Goal: Transaction & Acquisition: Purchase product/service

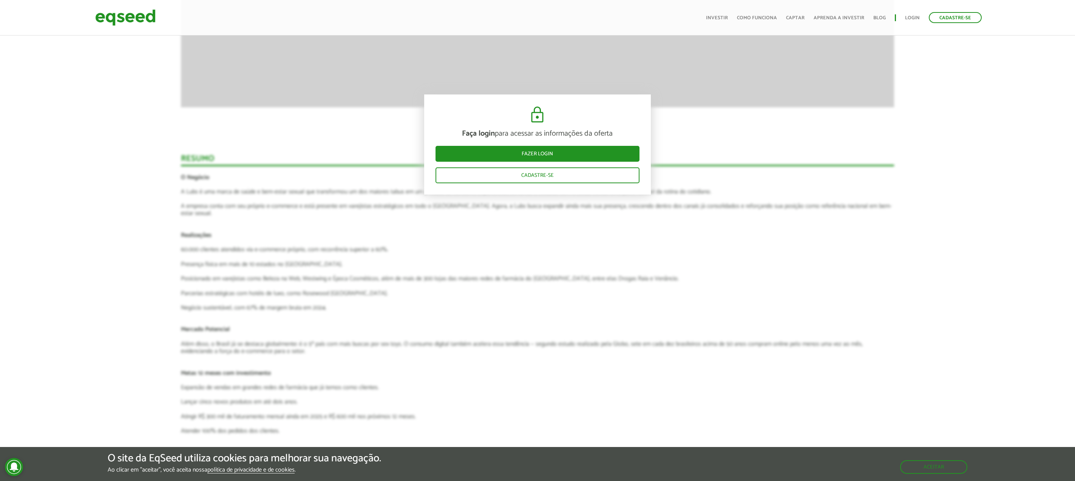
scroll to position [868, 0]
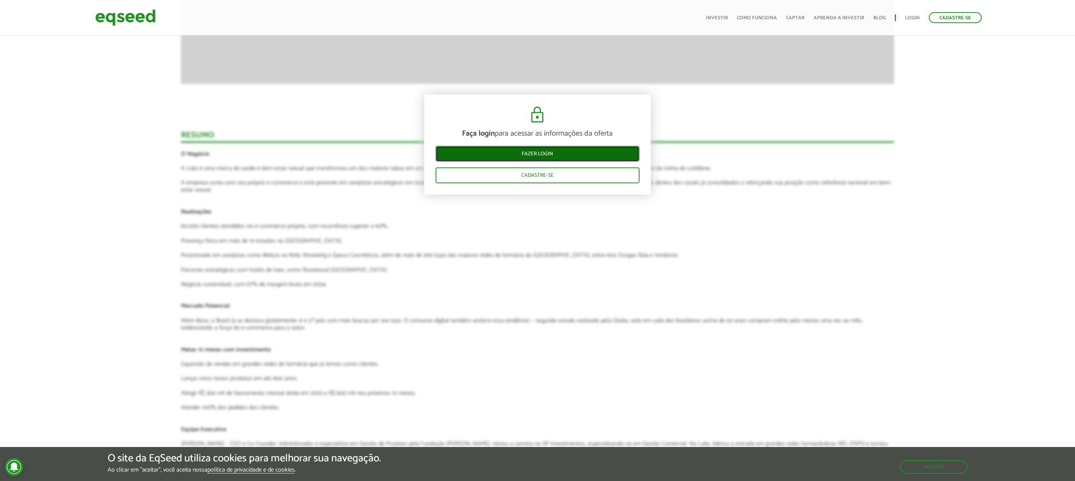
click at [558, 158] on link "Fazer login" at bounding box center [538, 154] width 204 height 16
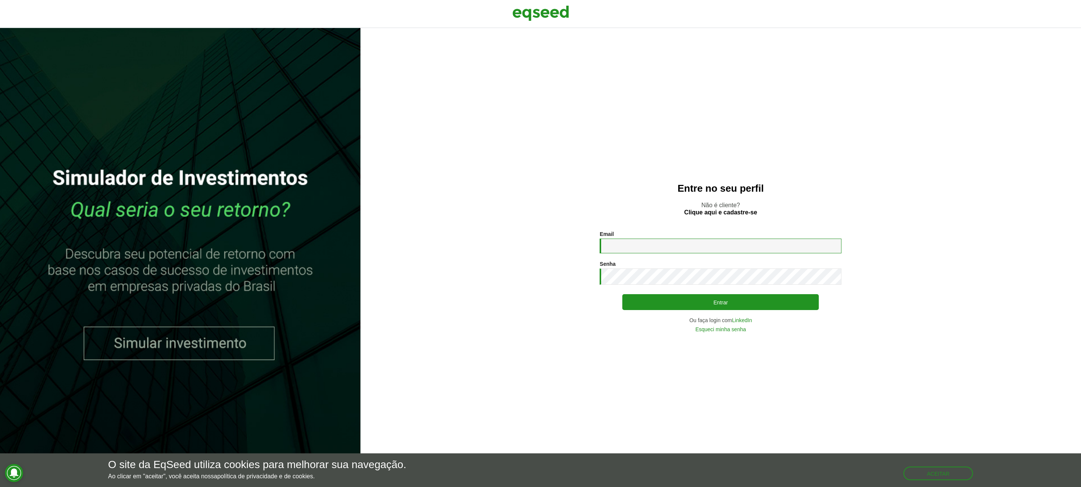
click at [620, 243] on input "Email *" at bounding box center [720, 245] width 242 height 15
type input "**********"
click at [622, 294] on button "Entrar" at bounding box center [720, 302] width 196 height 16
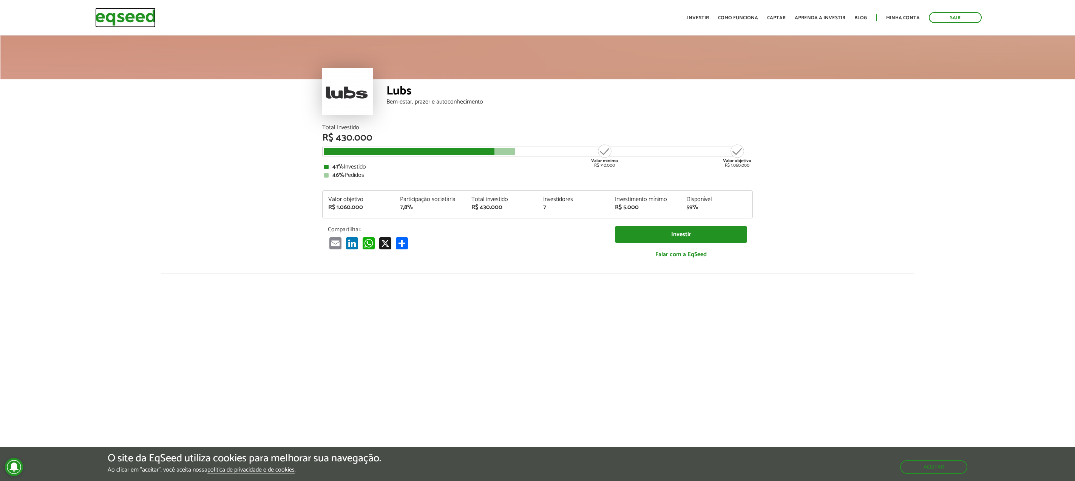
click at [146, 12] on img at bounding box center [125, 18] width 60 height 20
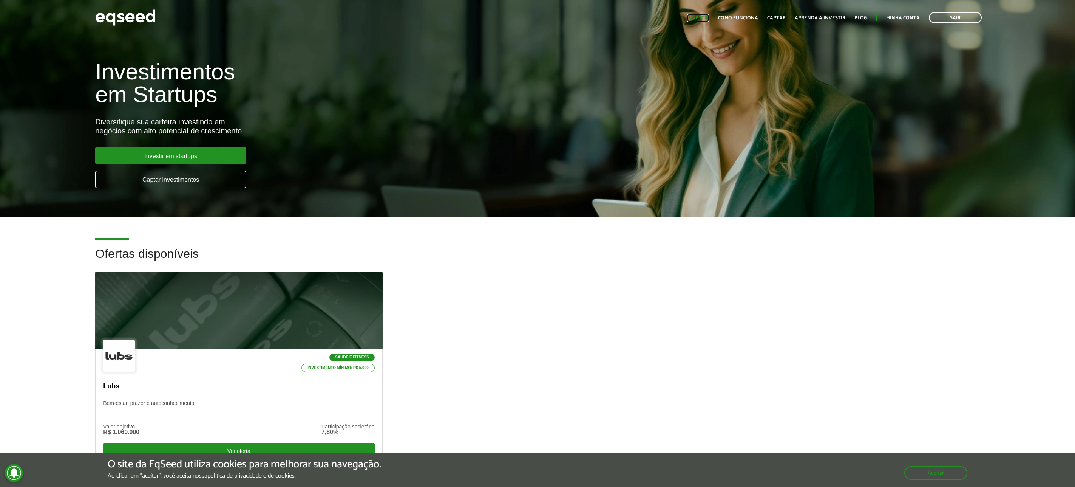
click at [703, 17] on link "Investir" at bounding box center [698, 17] width 22 height 5
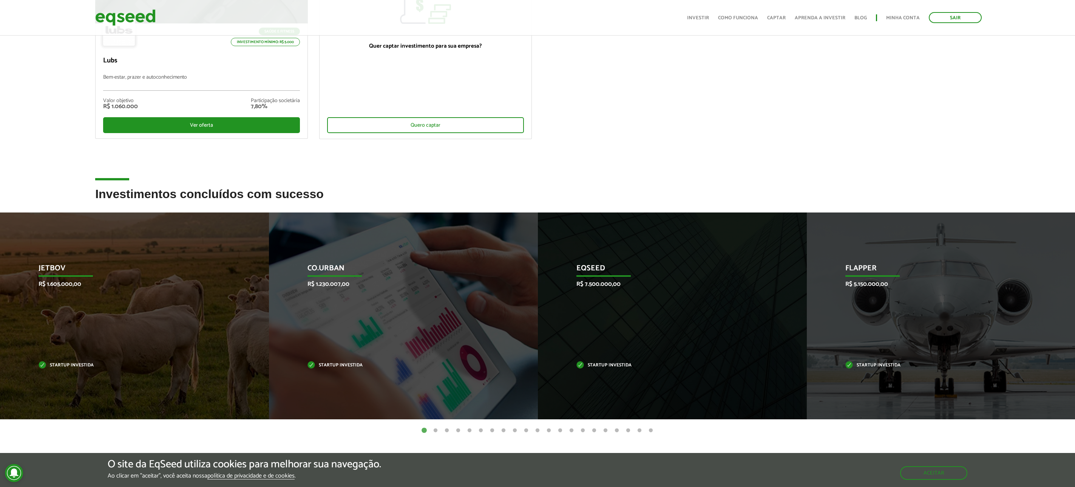
scroll to position [164, 0]
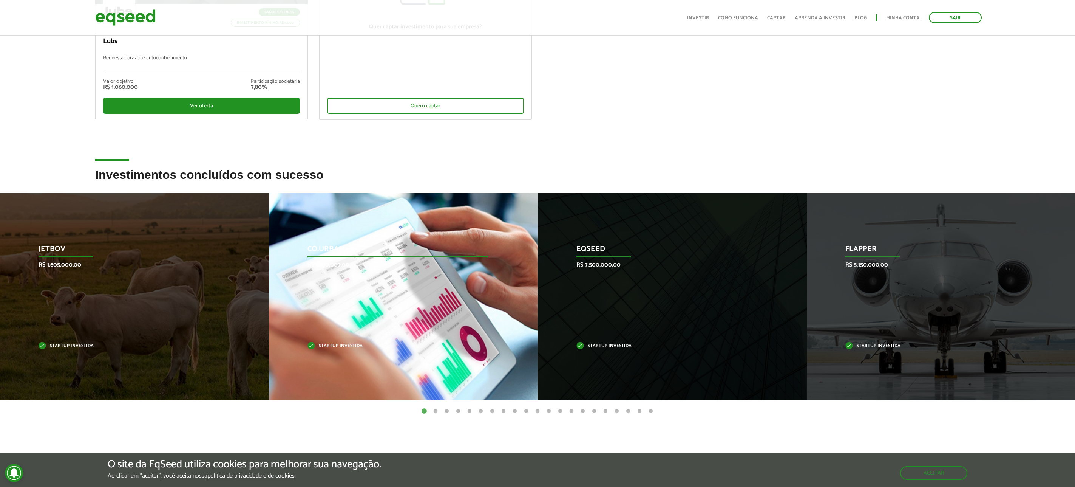
click at [341, 347] on p "Startup investida" at bounding box center [397, 346] width 180 height 4
click at [363, 265] on p "R$ 1.230.007,00" at bounding box center [397, 264] width 180 height 7
click at [357, 251] on p "Co.Urban" at bounding box center [397, 250] width 180 height 13
click at [328, 249] on p "Co.Urban" at bounding box center [397, 250] width 180 height 13
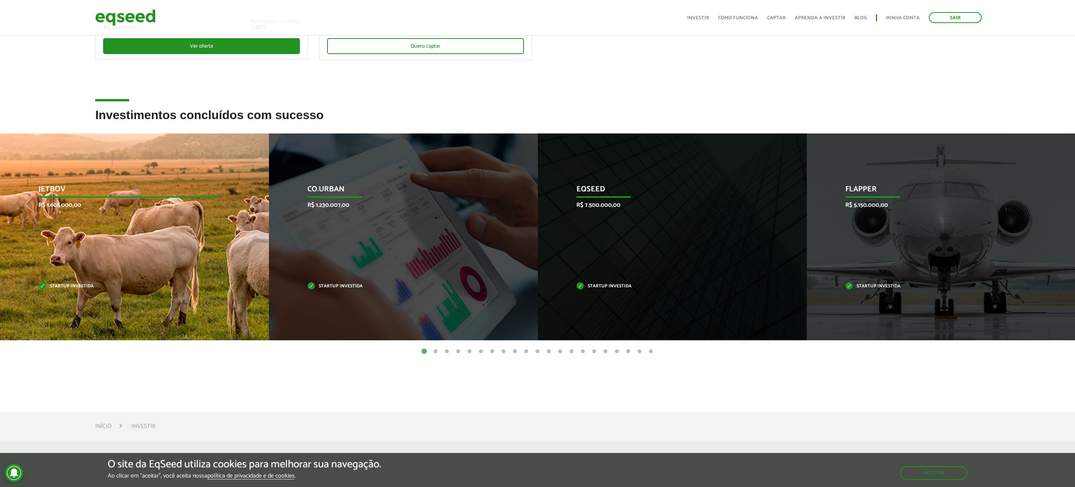
drag, startPoint x: 77, startPoint y: 283, endPoint x: 87, endPoint y: 280, distance: 11.1
click at [77, 284] on p "Startup investida" at bounding box center [129, 286] width 180 height 4
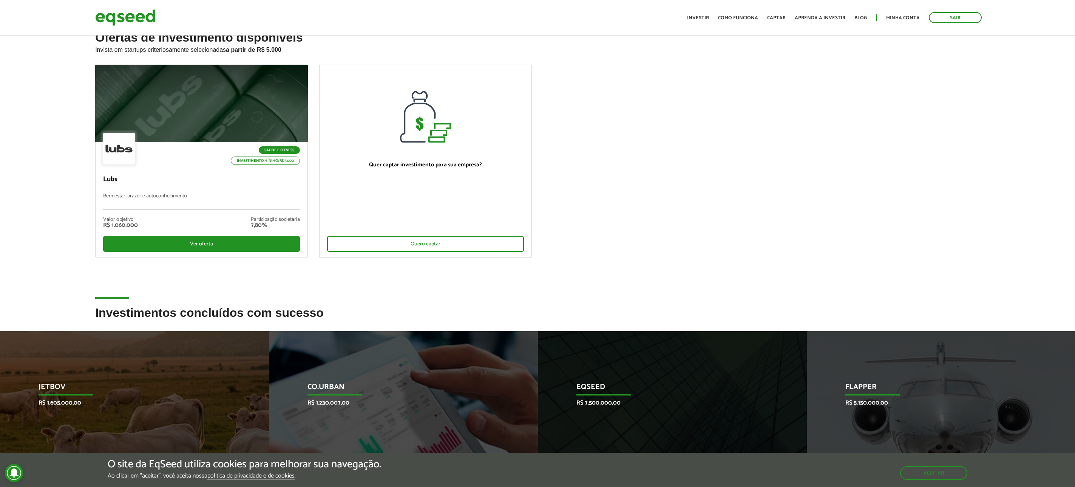
scroll to position [0, 0]
